Goal: Browse casually

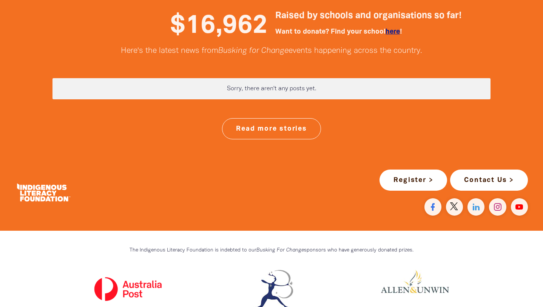
scroll to position [1980, 0]
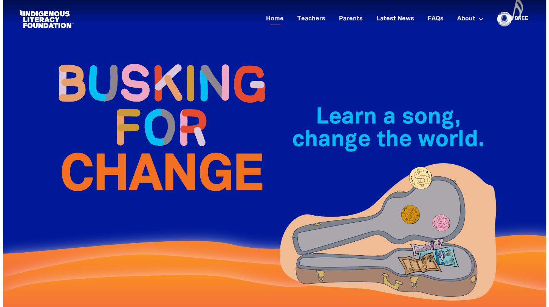
scroll to position [0, 0]
